Goal: Information Seeking & Learning: Learn about a topic

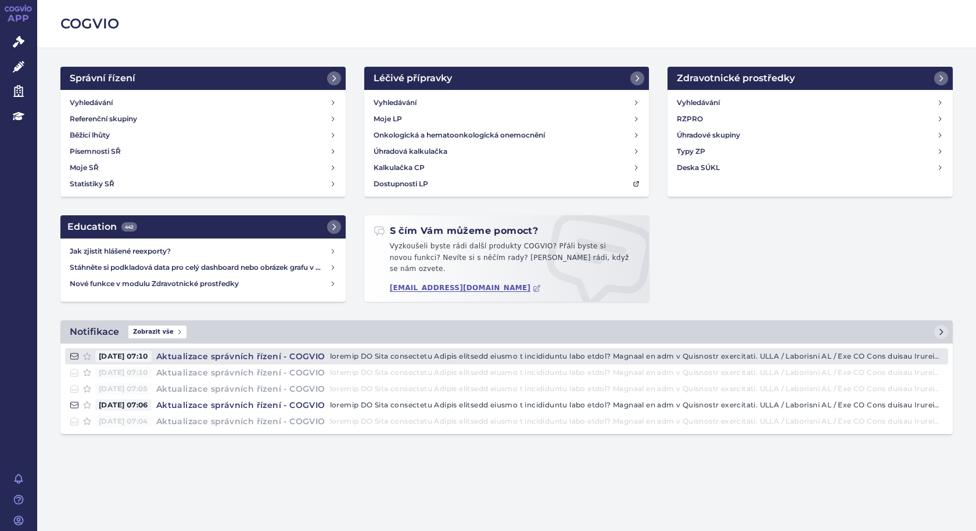
click at [233, 351] on h4 "Aktualizace správních řízení - COGVIO" at bounding box center [241, 357] width 178 height 12
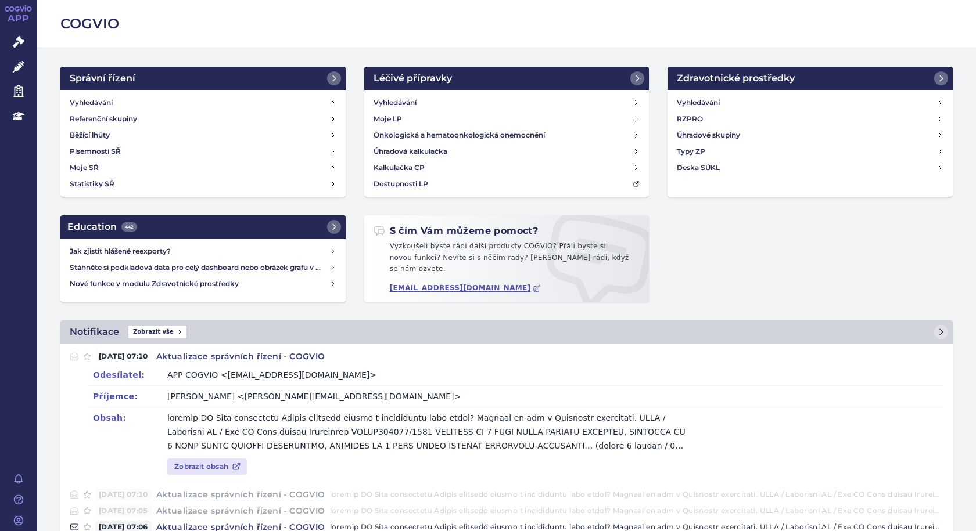
click at [25, 6] on icon at bounding box center [19, 8] width 28 height 7
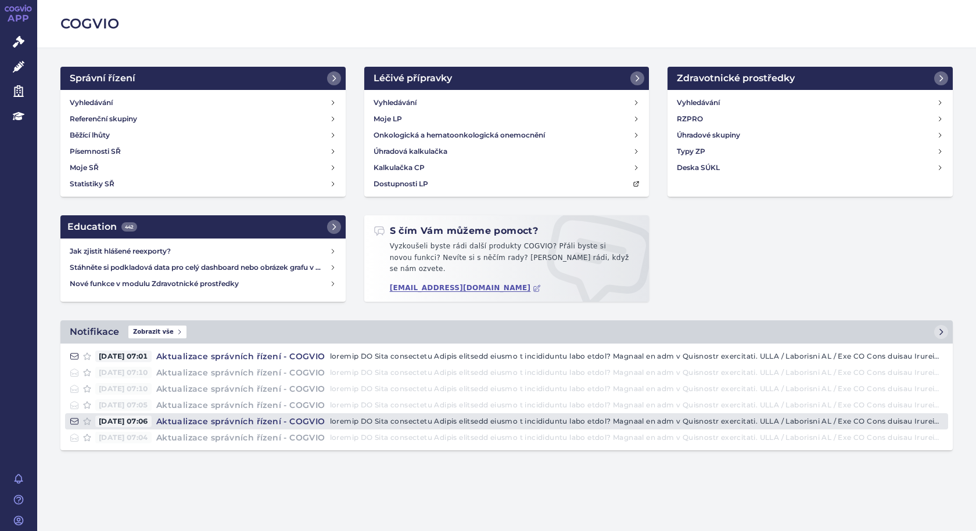
click at [398, 416] on p at bounding box center [636, 422] width 613 height 12
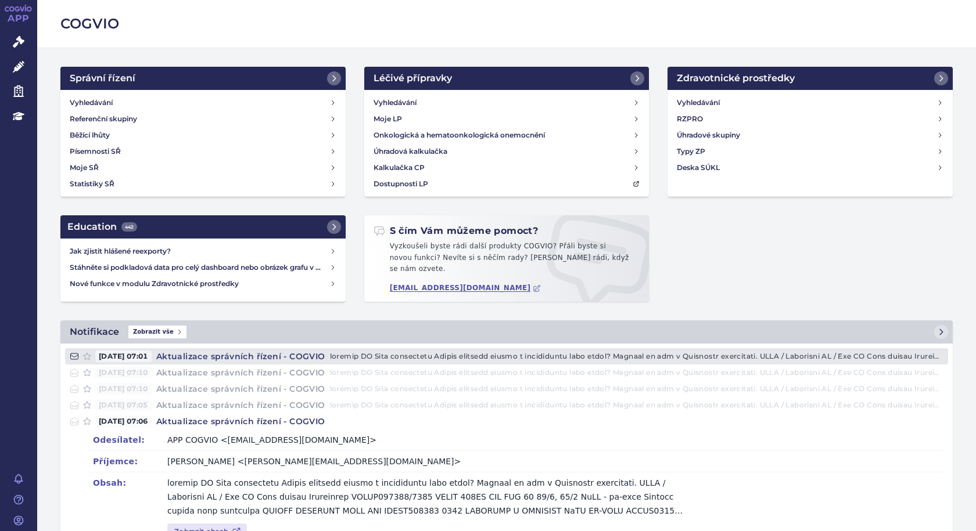
click at [378, 351] on p at bounding box center [636, 357] width 613 height 12
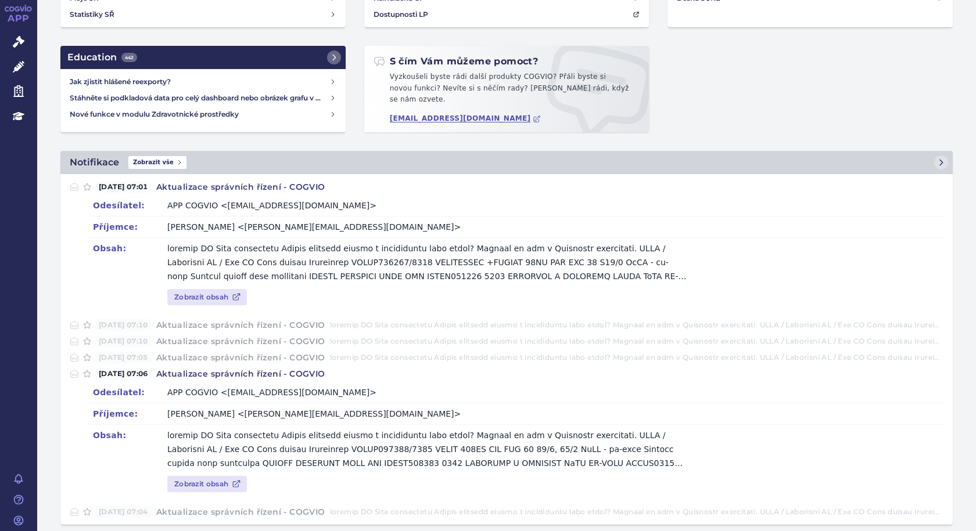
scroll to position [174, 0]
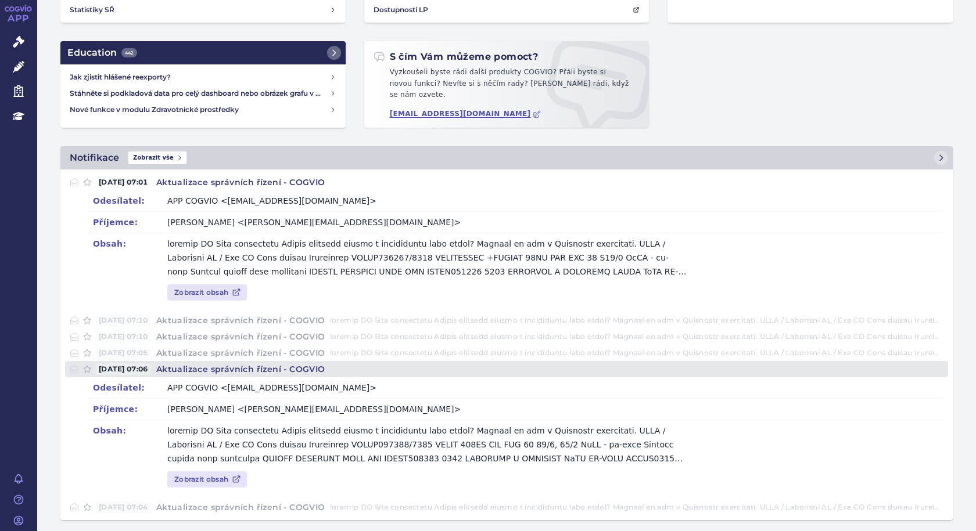
click at [145, 366] on span "[DATE] 07:06" at bounding box center [123, 370] width 56 height 12
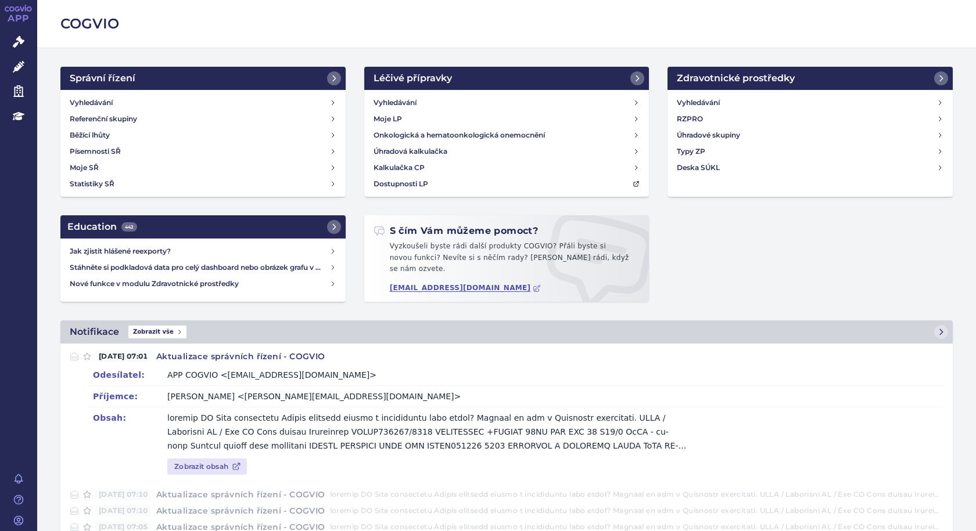
scroll to position [55, 0]
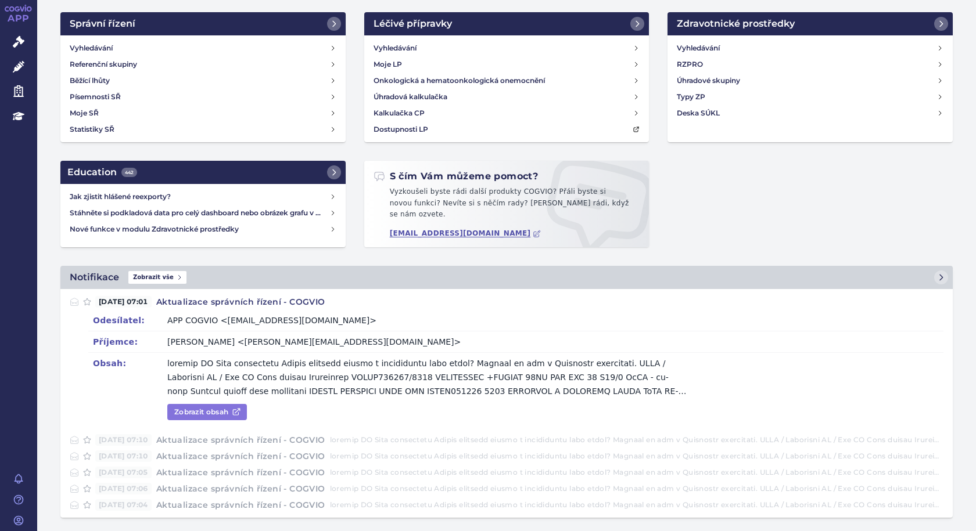
click at [204, 404] on link "Zobrazit obsah" at bounding box center [207, 412] width 80 height 16
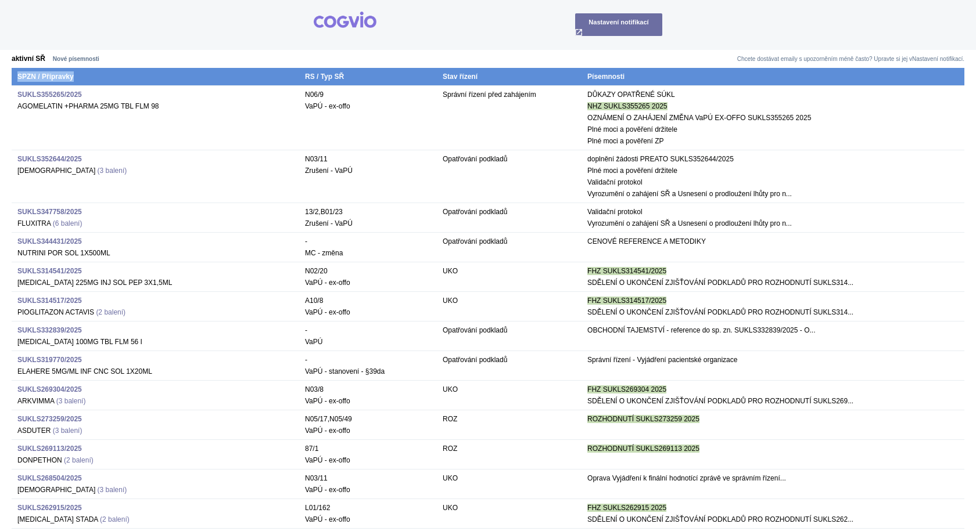
drag, startPoint x: 86, startPoint y: 78, endPoint x: 15, endPoint y: 77, distance: 70.9
click at [15, 77] on th "SPZN / Přípravky" at bounding box center [155, 77] width 287 height 18
click at [106, 73] on th "SPZN / Přípravky" at bounding box center [155, 77] width 287 height 18
